Goal: Find specific page/section: Find specific page/section

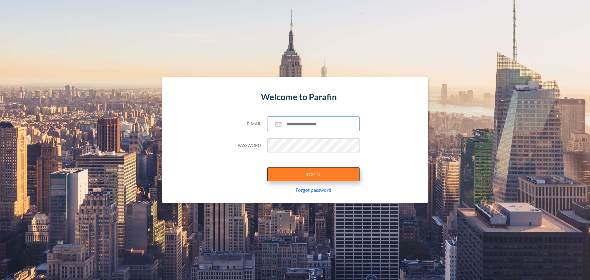
type input "**********"
click at [310, 176] on button "LOGIN" at bounding box center [313, 174] width 92 height 14
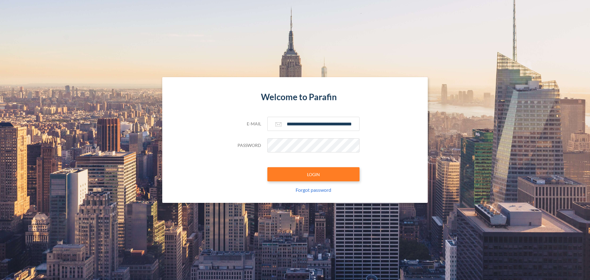
click at [432, 264] on section "**********" at bounding box center [295, 140] width 590 height 280
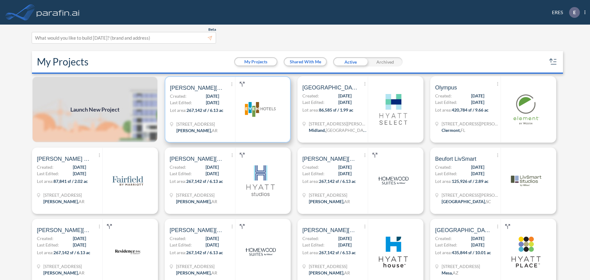
click at [209, 134] on div "[STREET_ADDRESS][PERSON_NAME]" at bounding box center [196, 128] width 41 height 14
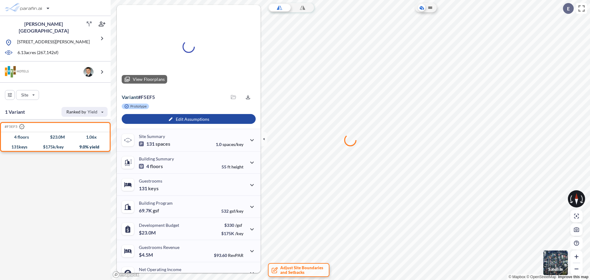
click at [100, 68] on icon "button" at bounding box center [101, 71] width 7 height 7
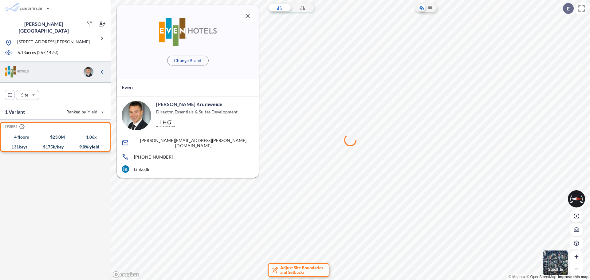
click at [22, 229] on div "#F5EF5 .st0{fill:#fff;stroke:#000;stroke-width:35;stroke-linecap:round;stroke-m…" at bounding box center [55, 203] width 111 height 167
click at [247, 14] on icon "button" at bounding box center [247, 15] width 7 height 7
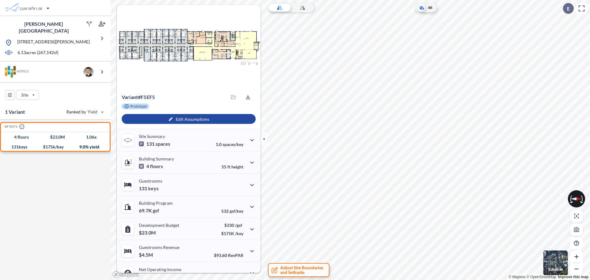
click at [75, 209] on div "#F5EF5 .st0{fill:#fff;stroke:#000;stroke-width:35;stroke-linecap:round;stroke-m…" at bounding box center [55, 203] width 111 height 167
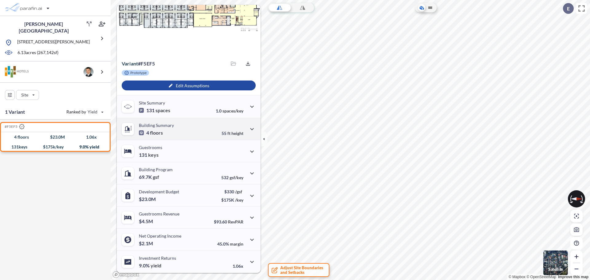
click at [180, 128] on div "Building Summary 4 floors 55 ft height" at bounding box center [189, 129] width 144 height 22
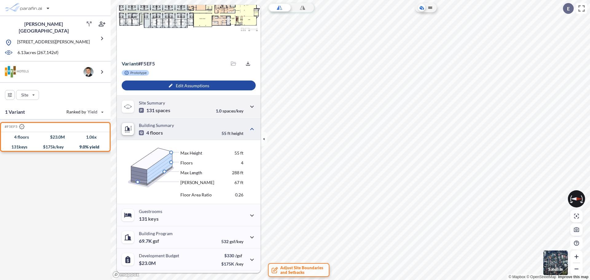
click at [198, 105] on div "Site Summary 131 spaces 1.0 spaces/key" at bounding box center [189, 106] width 144 height 22
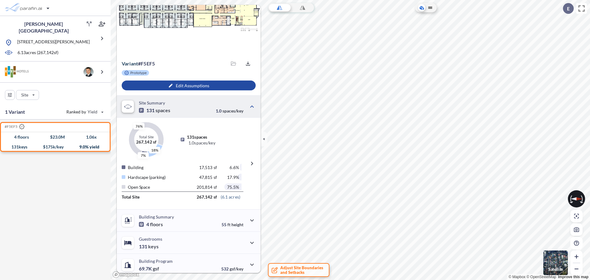
click at [52, 216] on div "#F5EF5 .st0{fill:#fff;stroke:#000;stroke-width:35;stroke-linecap:round;stroke-m…" at bounding box center [55, 203] width 111 height 167
click at [559, 262] on img "button" at bounding box center [555, 263] width 25 height 25
